Goal: Check status: Check status

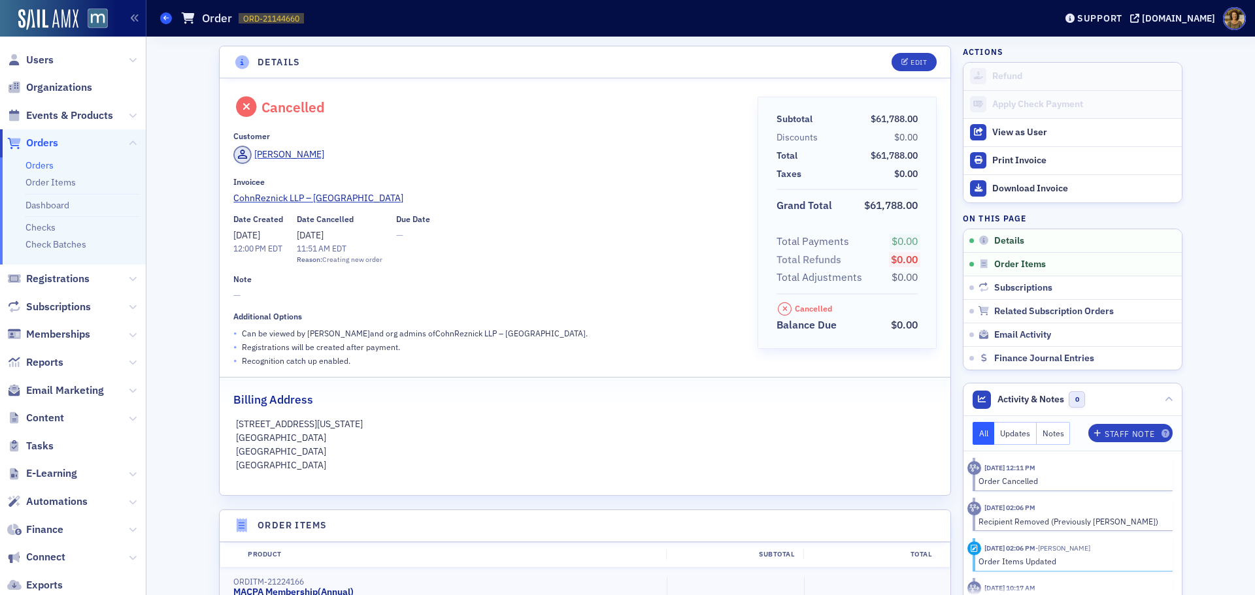
click at [168, 20] on icon at bounding box center [165, 18] width 5 height 6
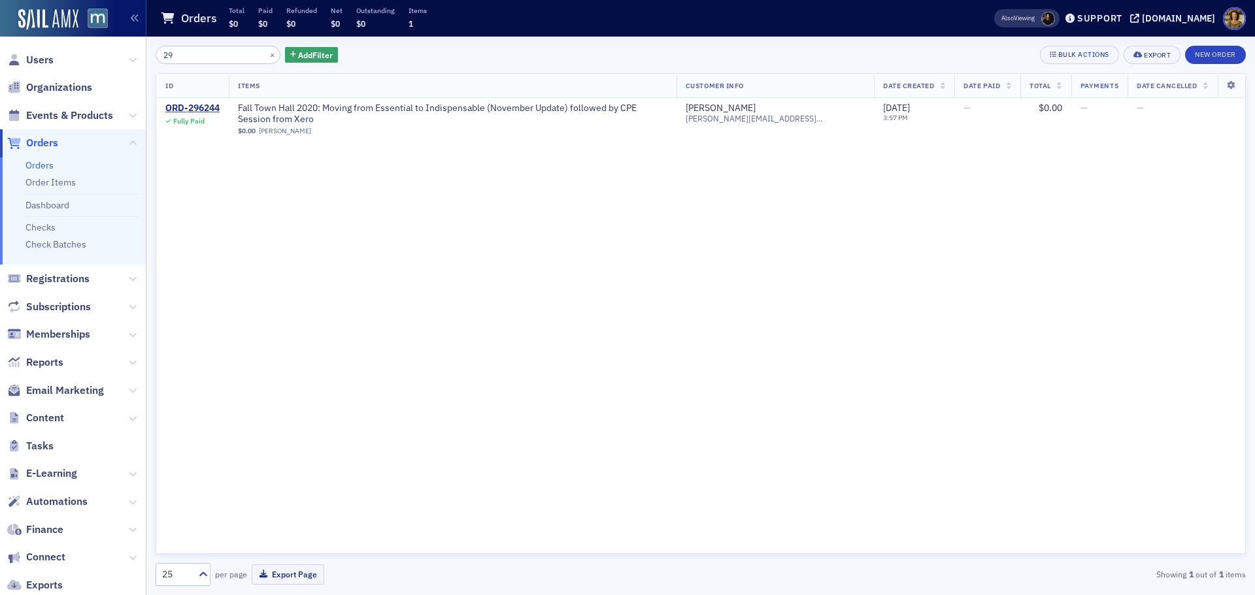
type input "2"
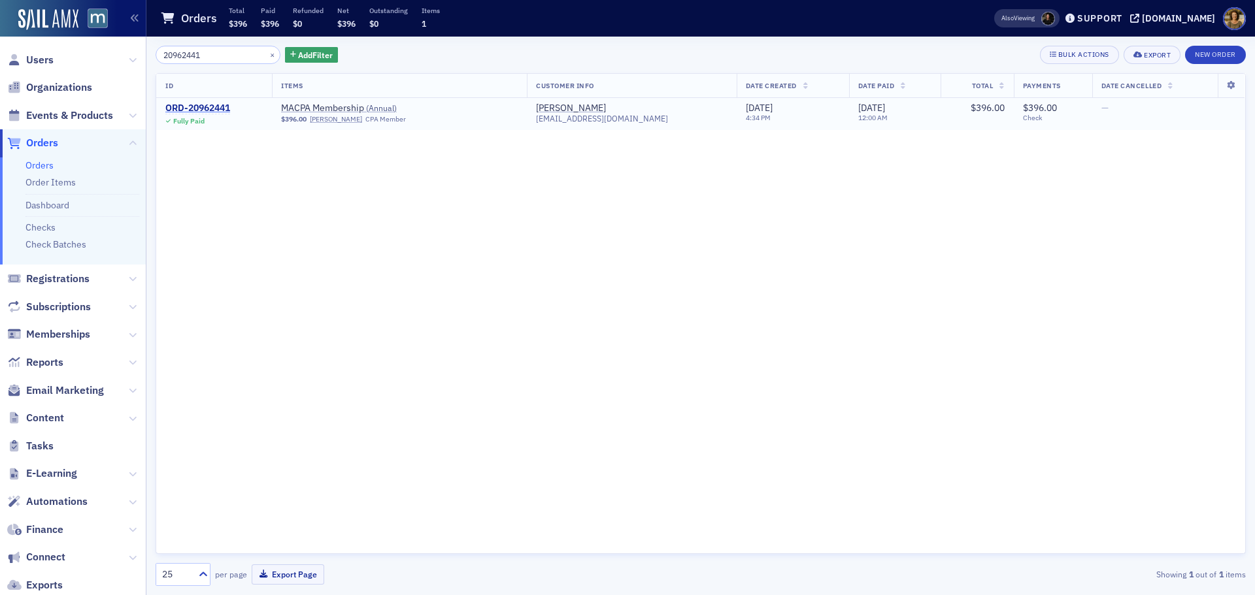
type input "20962441"
click at [193, 107] on div "ORD-20962441" at bounding box center [197, 109] width 65 height 12
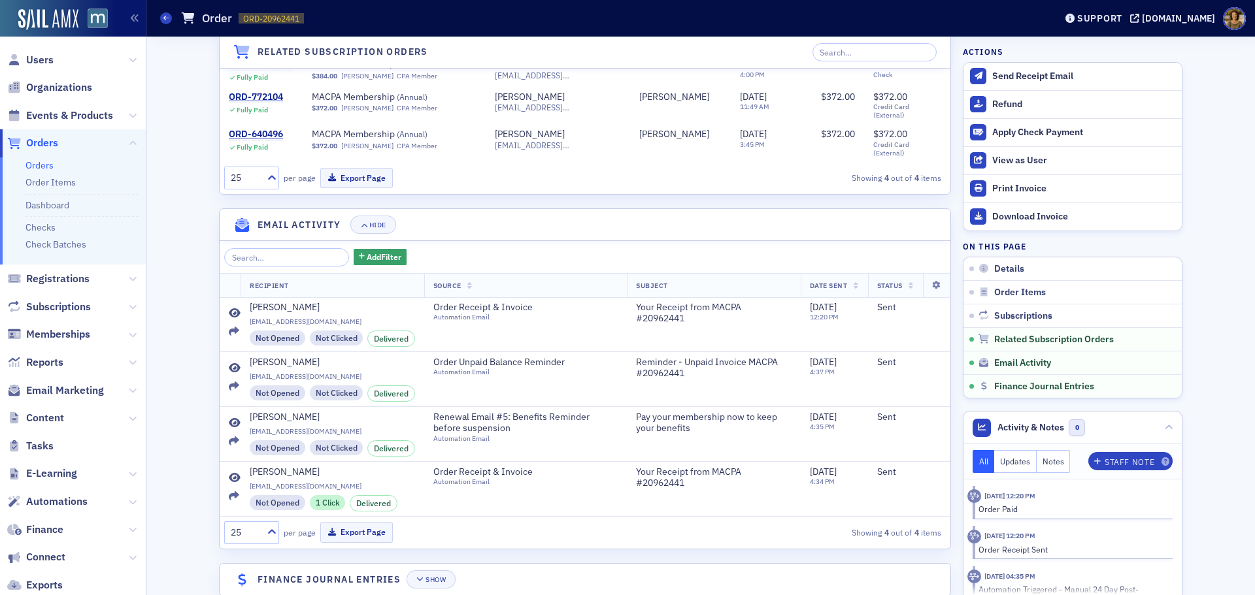
scroll to position [1084, 0]
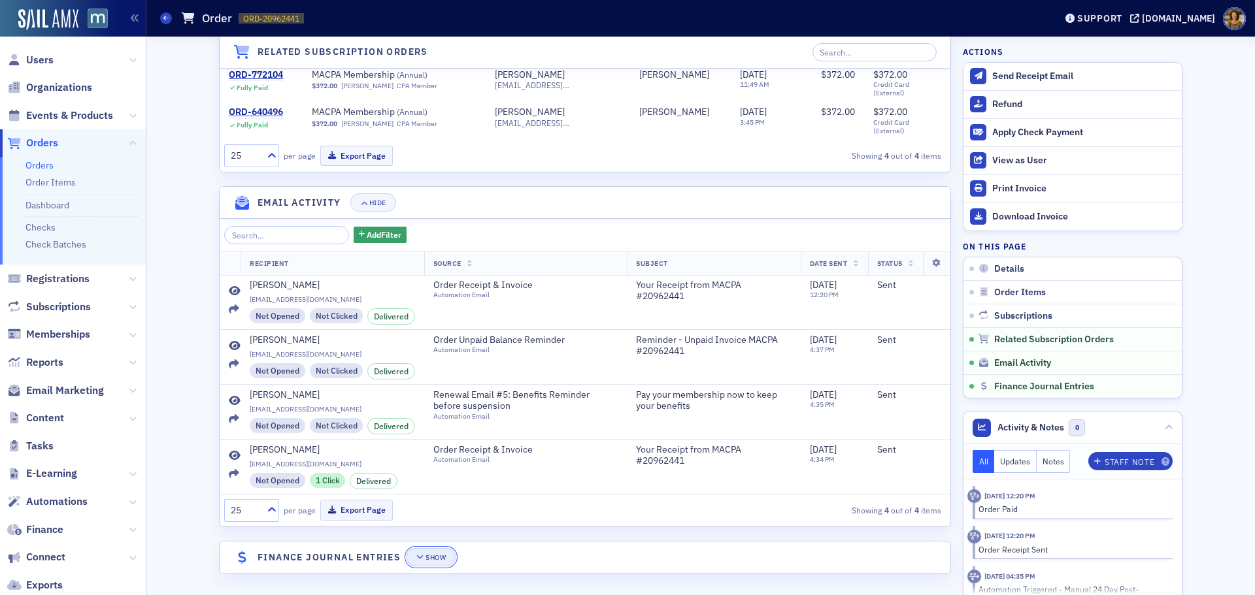
click at [426, 556] on div "Show" at bounding box center [436, 557] width 20 height 7
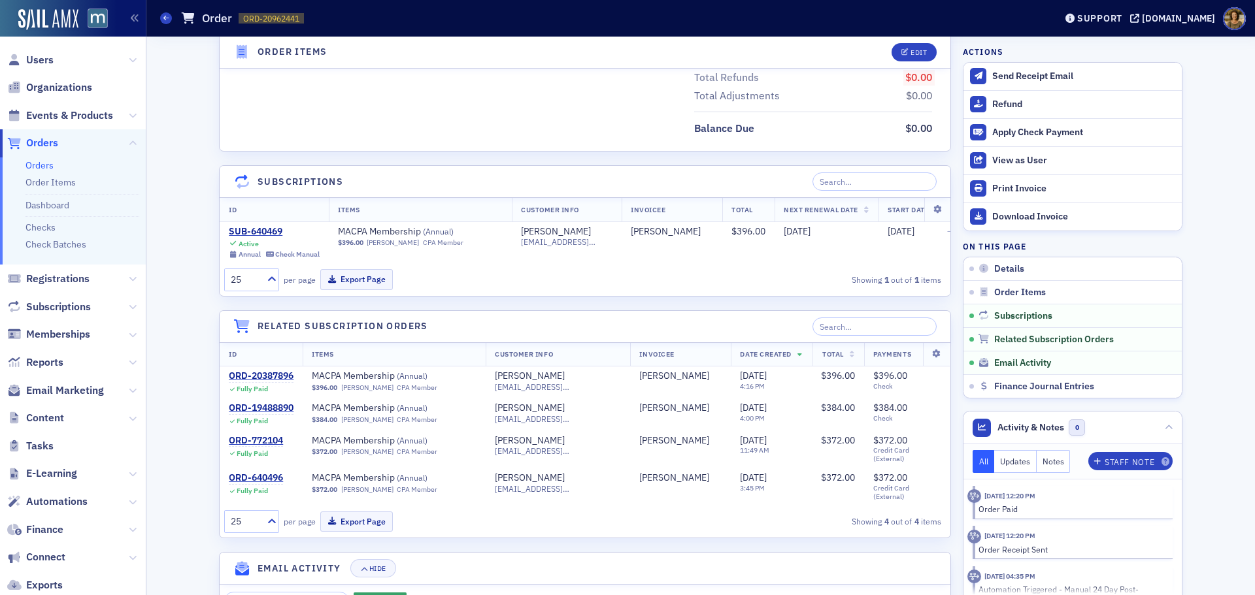
scroll to position [692, 0]
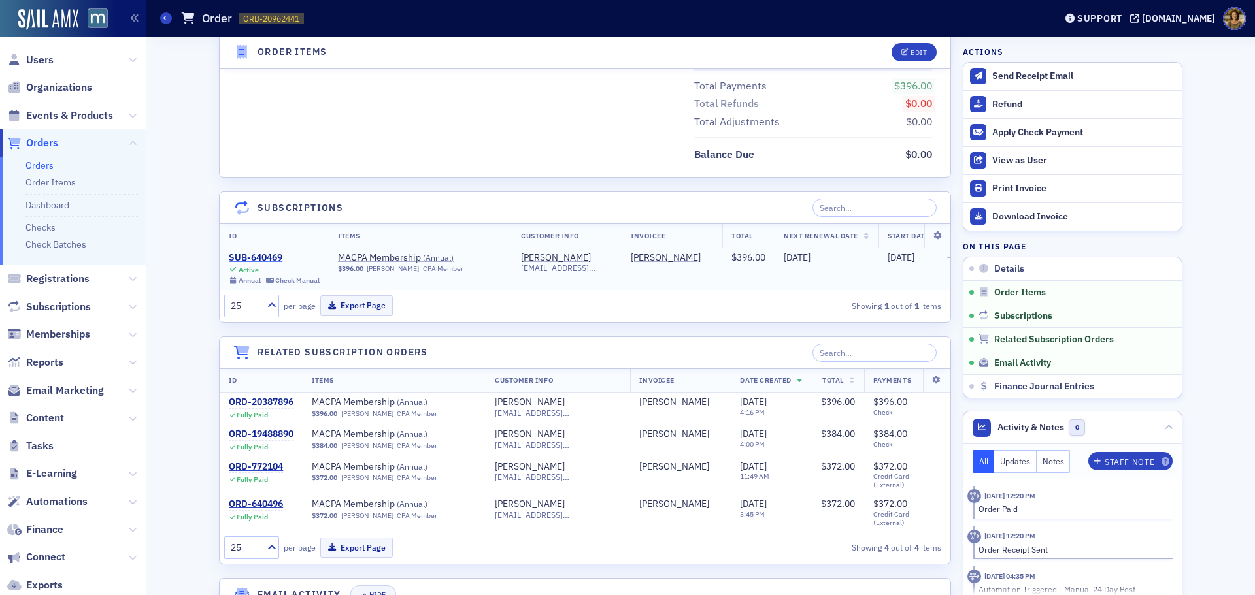
click at [260, 257] on div "SUB-640469" at bounding box center [274, 258] width 91 height 12
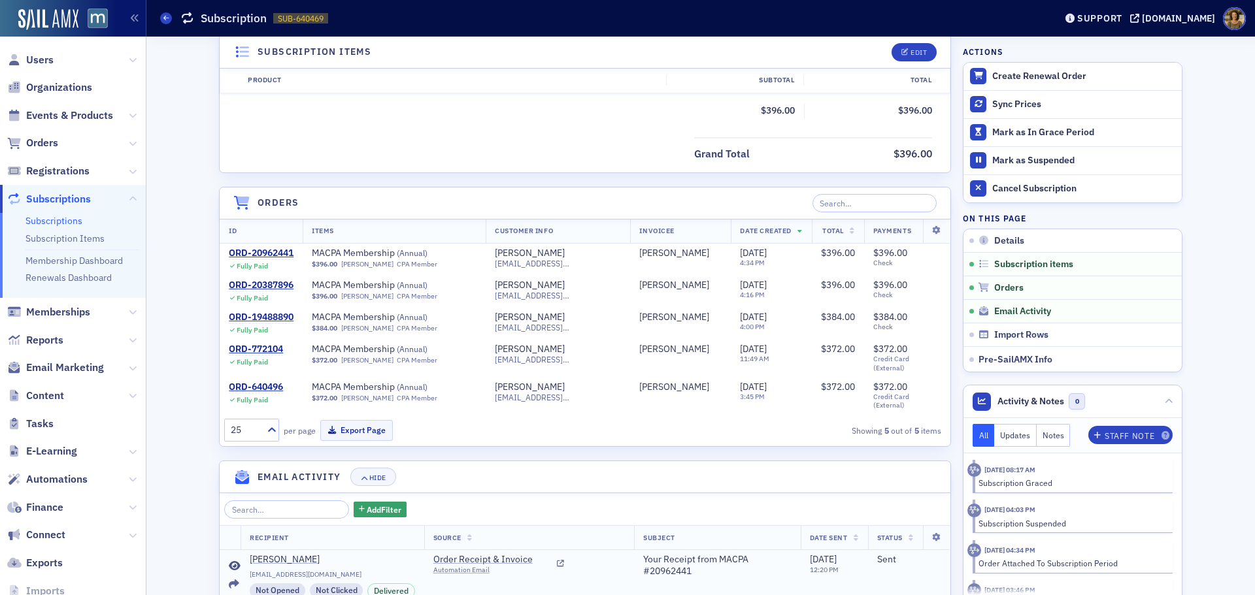
scroll to position [365, 0]
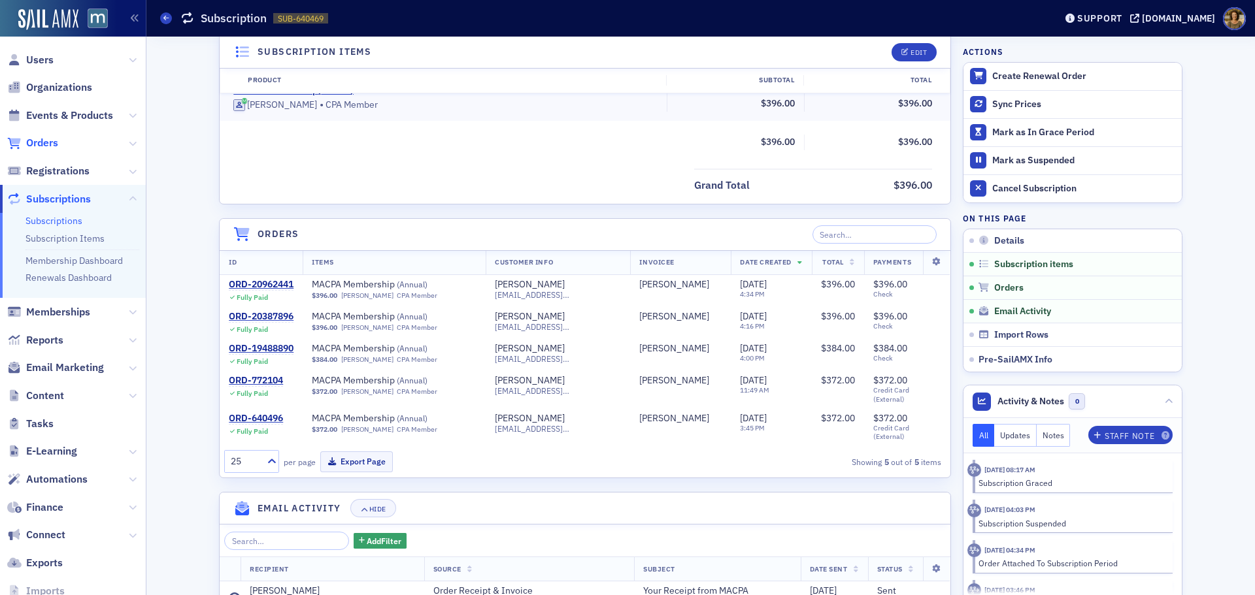
click at [53, 139] on span "Orders" at bounding box center [42, 143] width 32 height 14
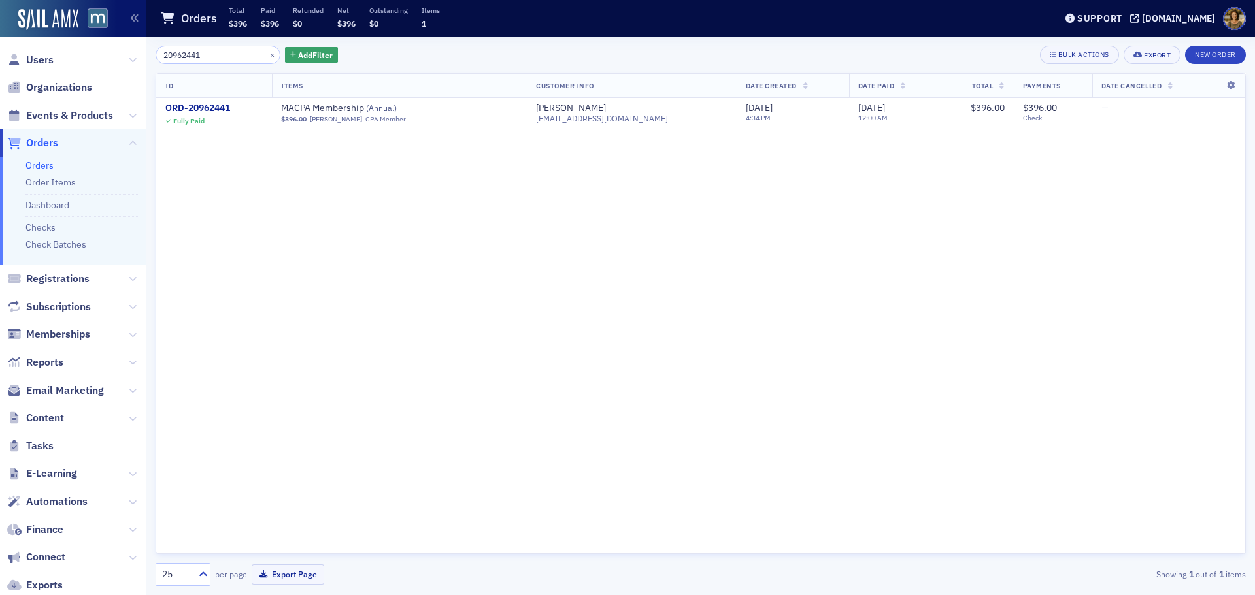
drag, startPoint x: 220, startPoint y: 58, endPoint x: 156, endPoint y: 57, distance: 64.7
click at [156, 57] on input "20962441" at bounding box center [218, 55] width 125 height 18
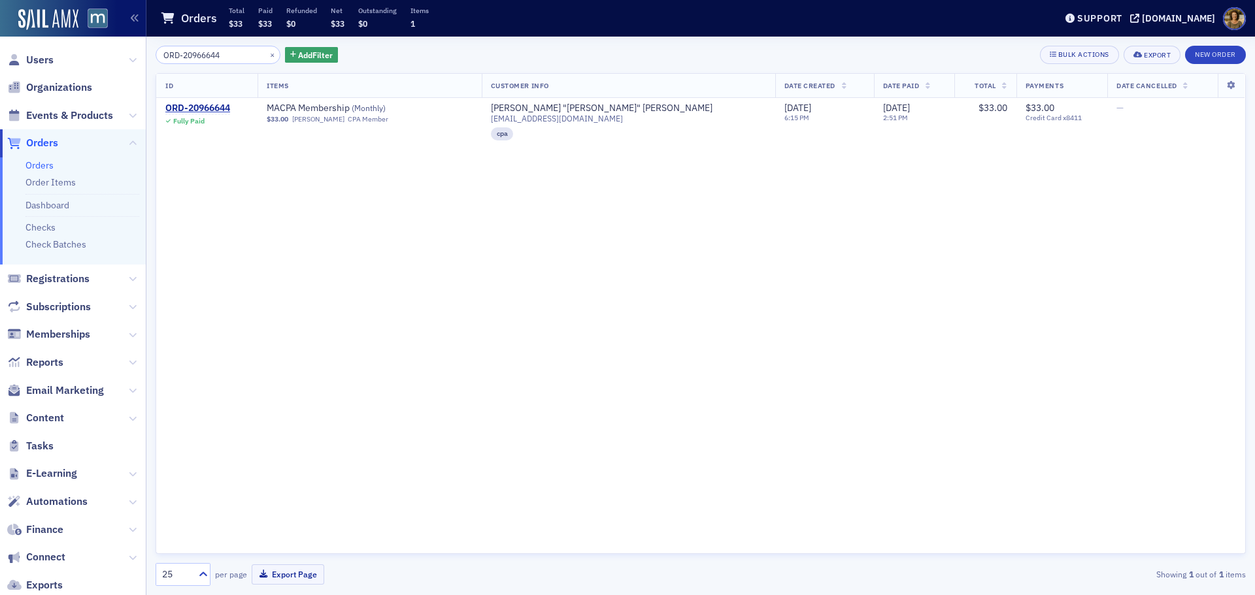
type input "ORD-20966644"
